Goal: Task Accomplishment & Management: Manage account settings

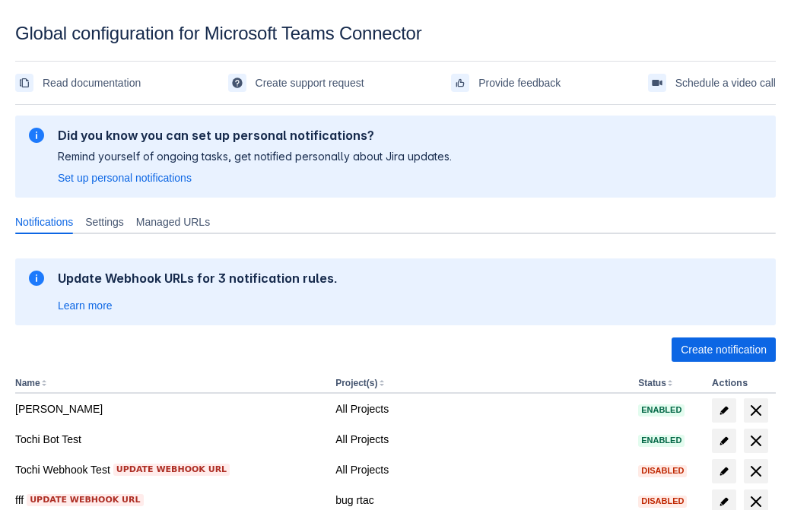
click at [723, 350] on span "Create notification" at bounding box center [724, 350] width 86 height 24
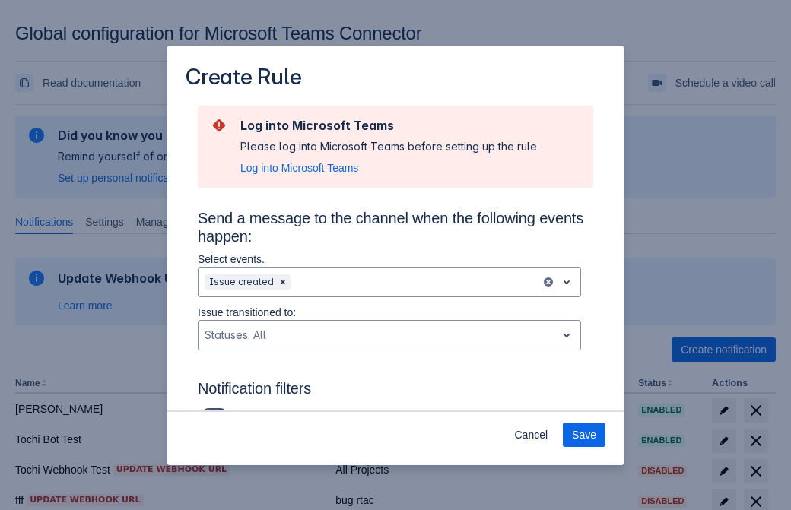
type input "RuleName-261858New Rule (42)"
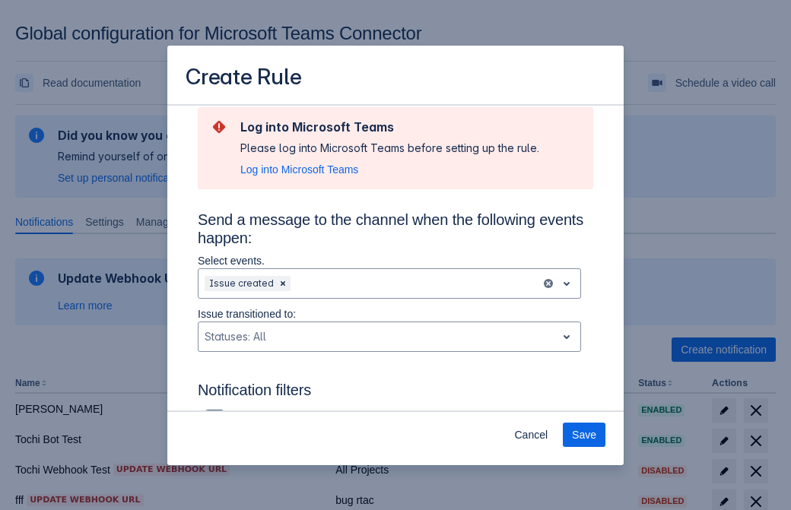
scroll to position [997, 0]
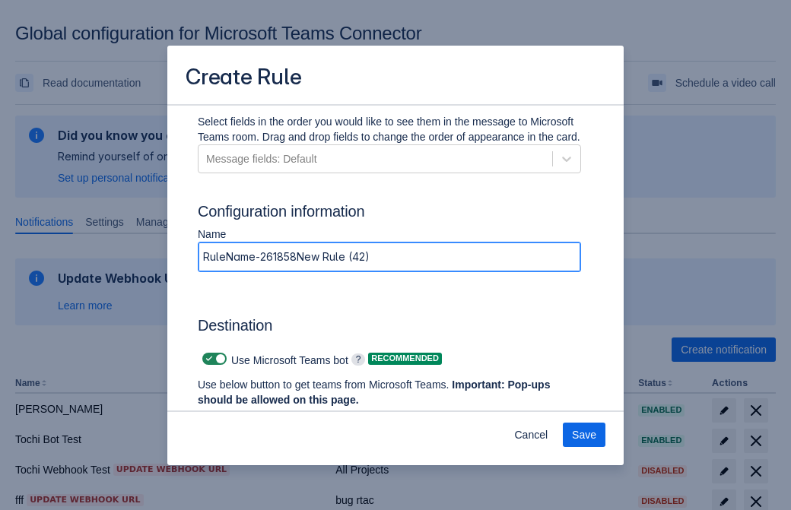
click at [282, 417] on span "Authenticate in Microsoft Teams" at bounding box center [282, 429] width 151 height 24
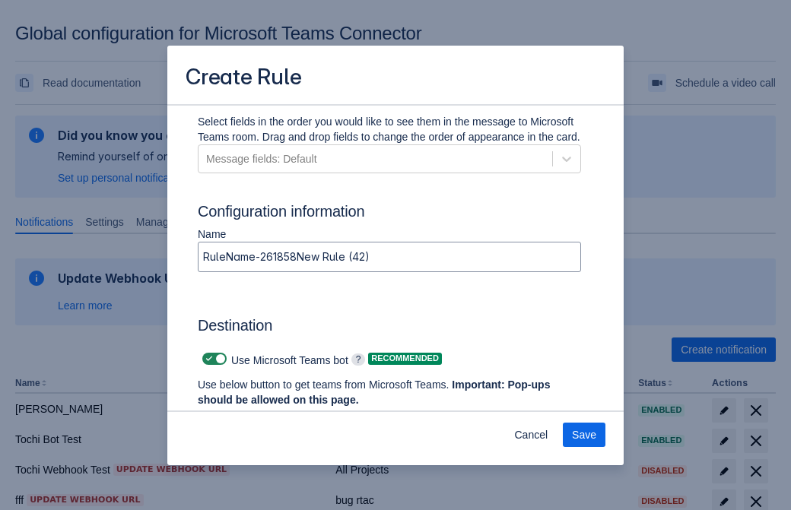
scroll to position [0, 0]
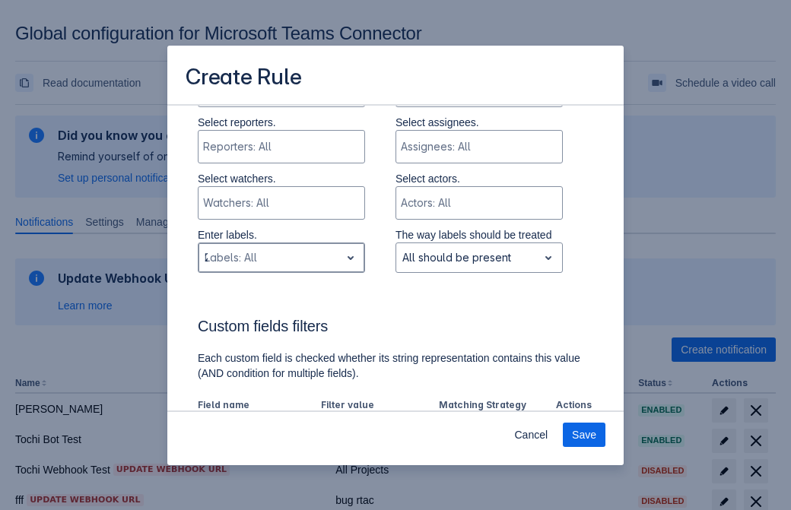
type input "261858_label"
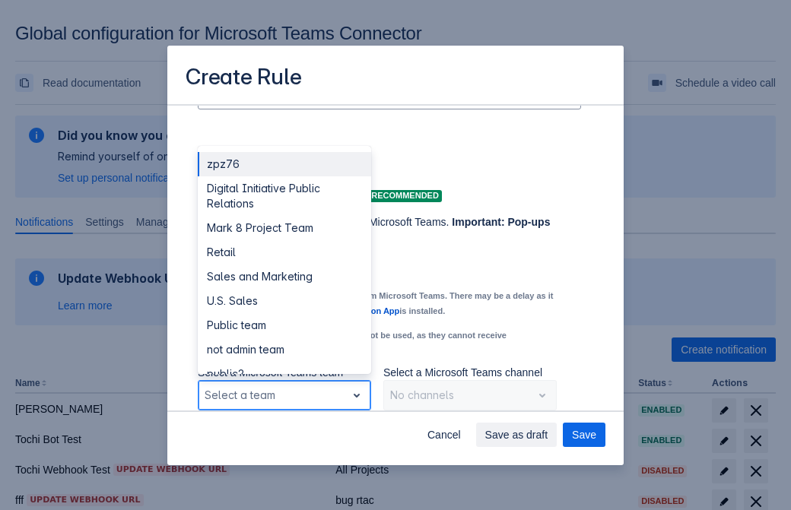
click at [284, 253] on div "Retail" at bounding box center [284, 252] width 173 height 24
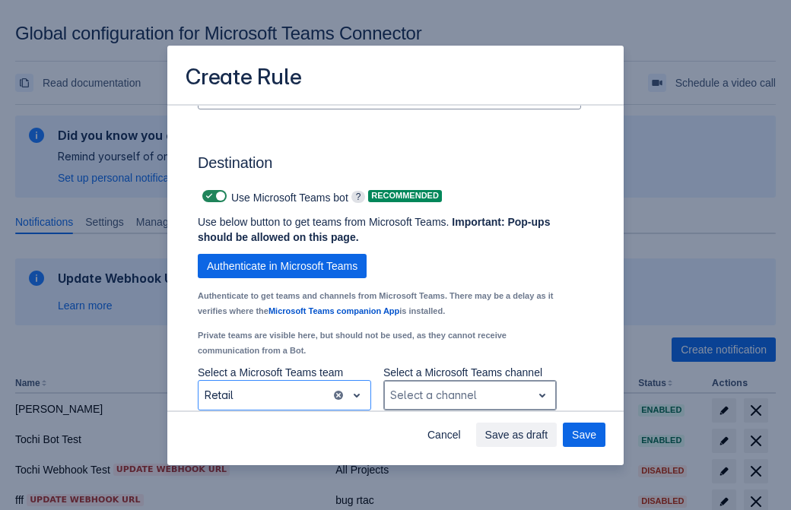
click at [469, 396] on div "Scrollable content" at bounding box center [457, 395] width 135 height 18
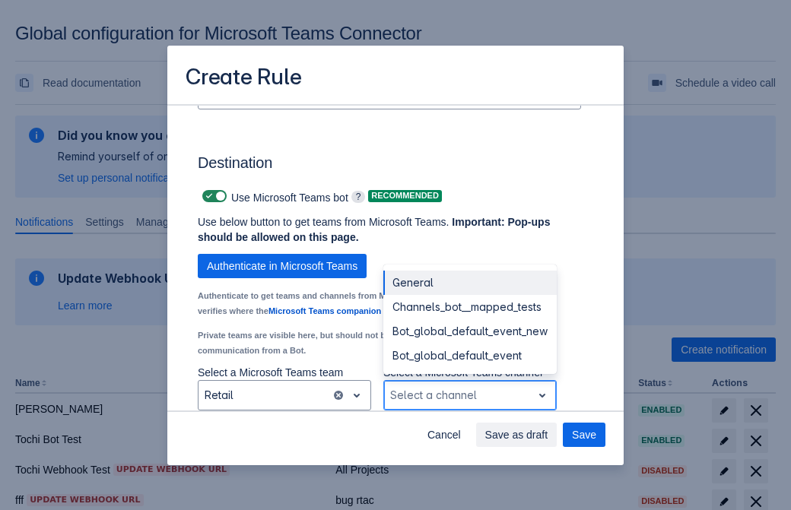
click at [469, 356] on div "Bot_global_default_event" at bounding box center [469, 356] width 173 height 24
click at [548, 435] on span "Save as draft" at bounding box center [516, 435] width 63 height 24
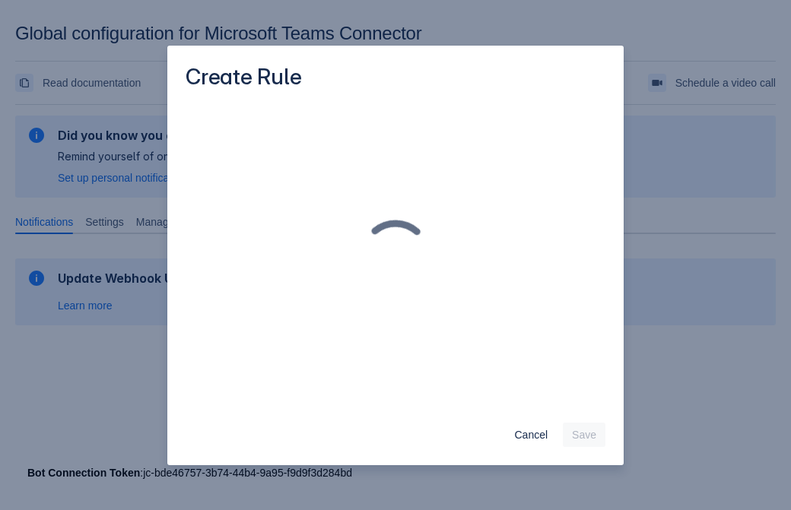
scroll to position [0, 0]
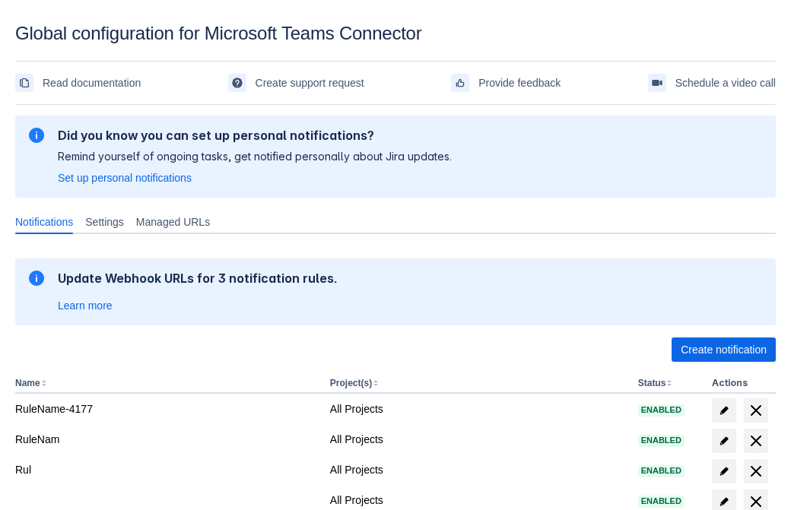
scroll to position [314, 0]
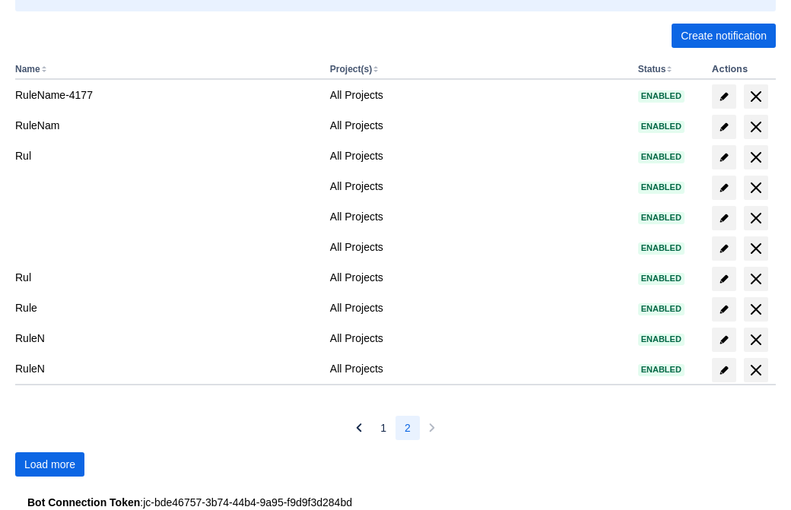
click at [49, 465] on span "Load more" at bounding box center [49, 465] width 51 height 24
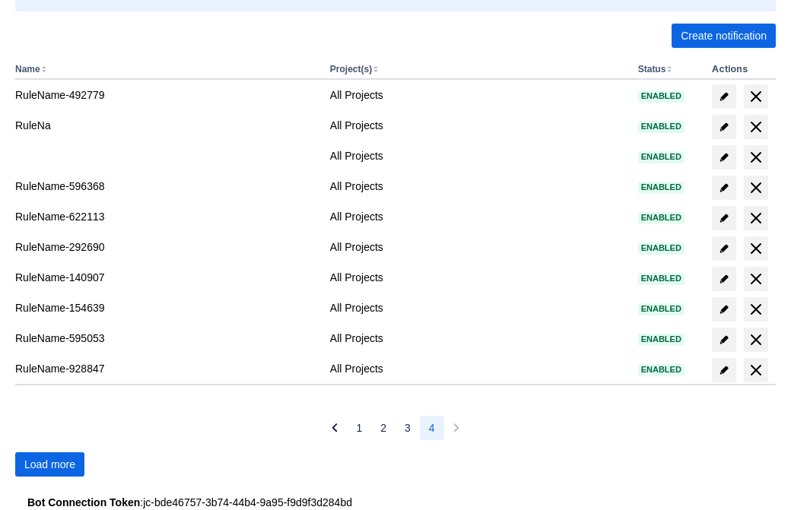
click at [49, 465] on span "Load more" at bounding box center [49, 465] width 51 height 24
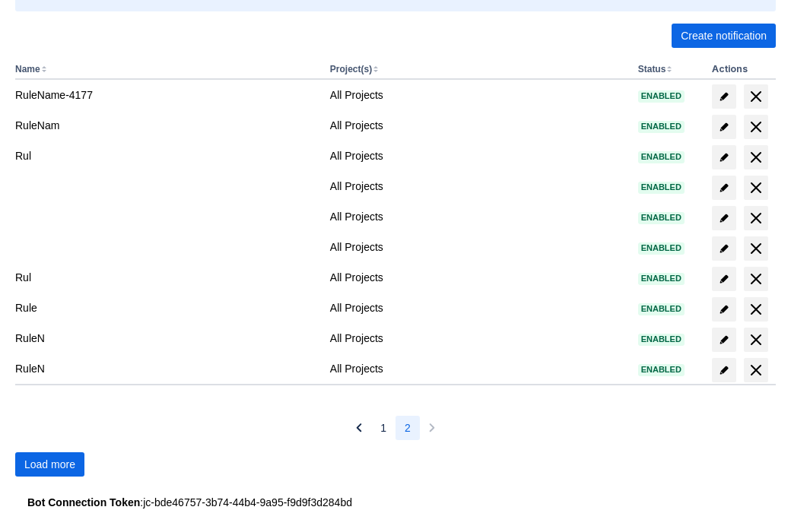
click at [49, 465] on span "Load more" at bounding box center [49, 465] width 51 height 24
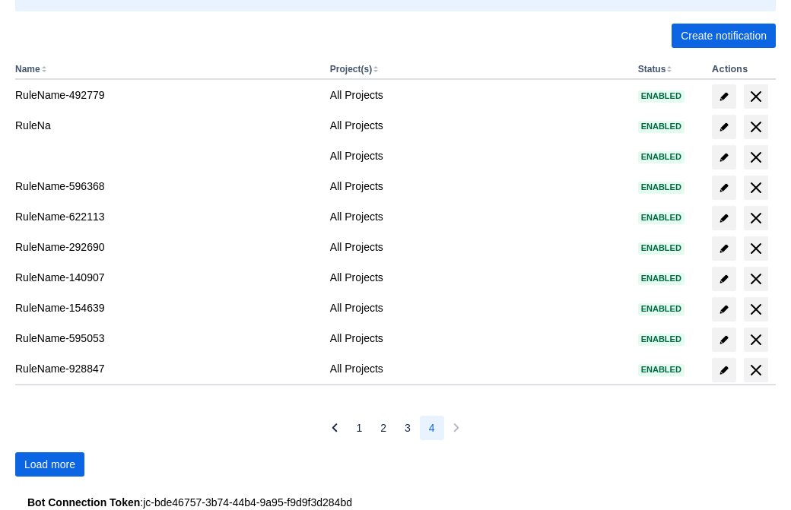
click at [49, 465] on span "Load more" at bounding box center [49, 465] width 51 height 24
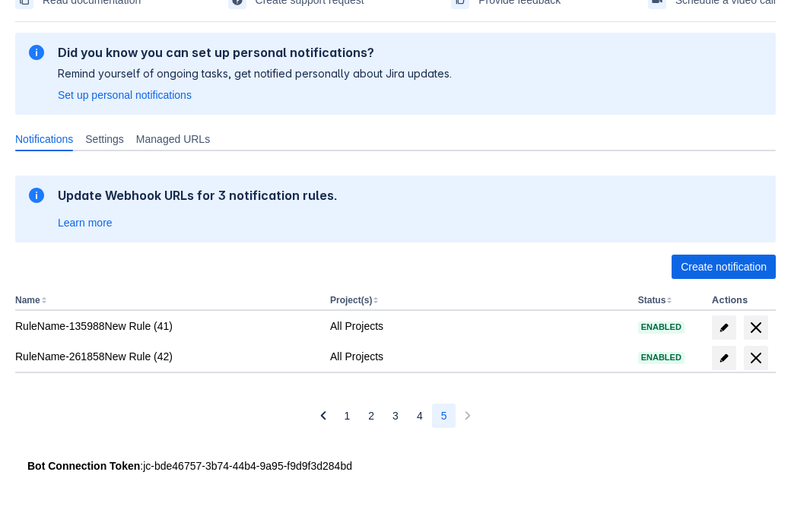
scroll to position [83, 0]
click at [755, 358] on span "delete" at bounding box center [756, 358] width 18 height 18
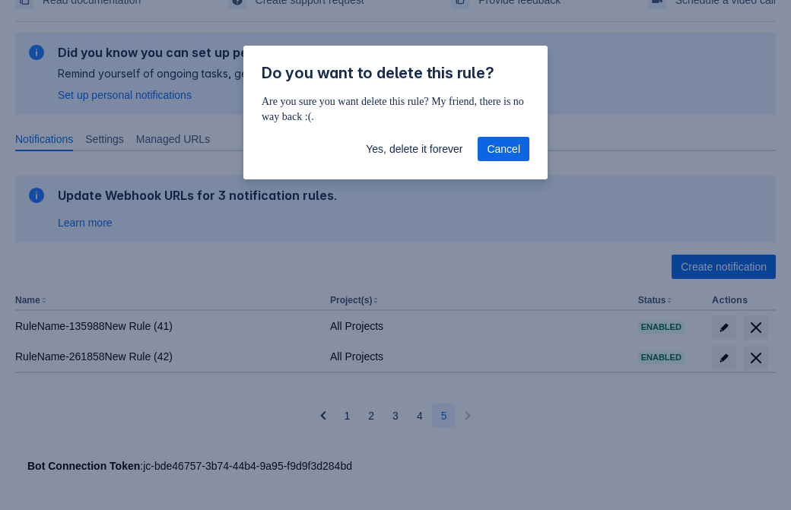
click at [414, 149] on span "Yes, delete it forever" at bounding box center [414, 149] width 97 height 24
